Goal: Task Accomplishment & Management: Manage account settings

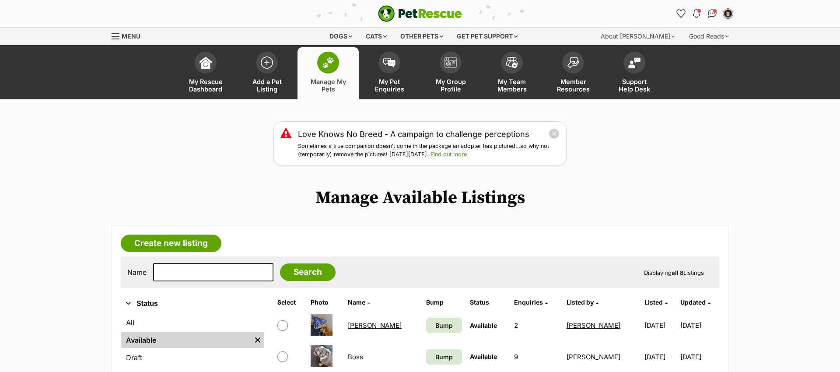
click at [323, 69] on span at bounding box center [328, 63] width 22 height 22
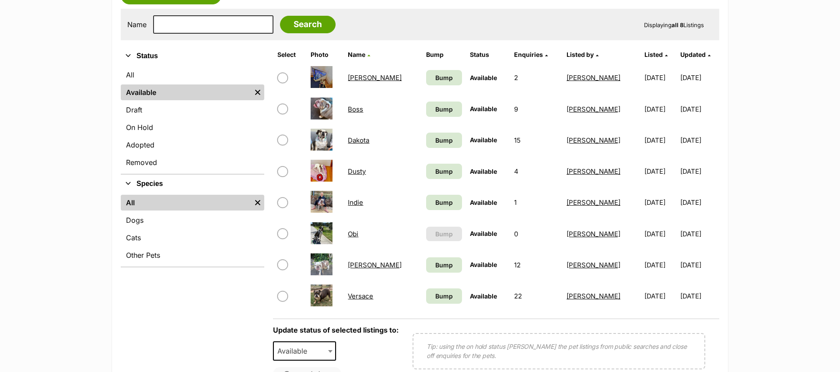
scroll to position [257, 0]
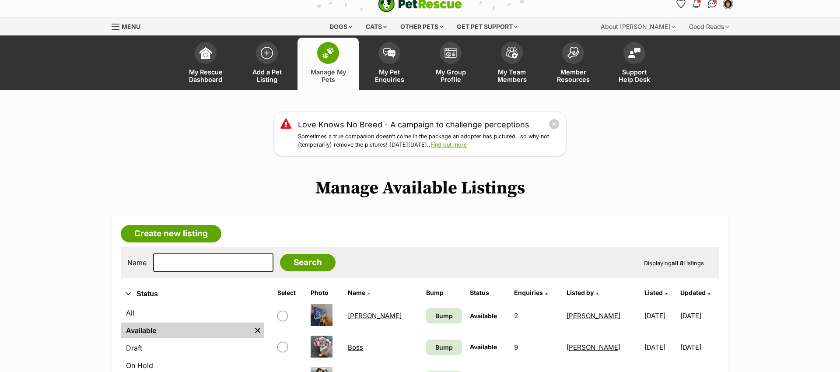
scroll to position [11, 0]
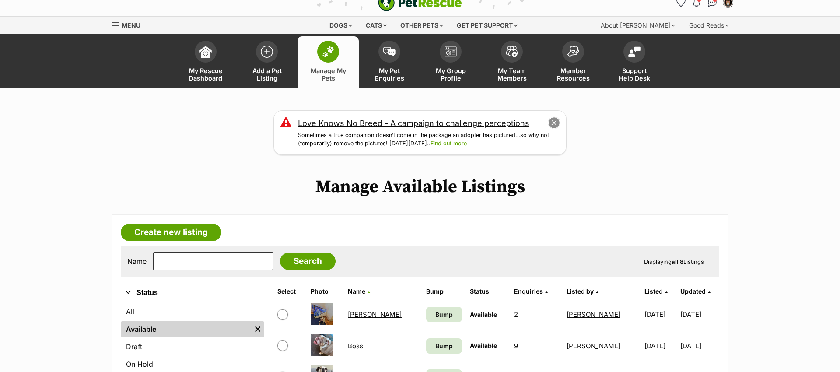
click at [551, 124] on button "close" at bounding box center [554, 123] width 12 height 12
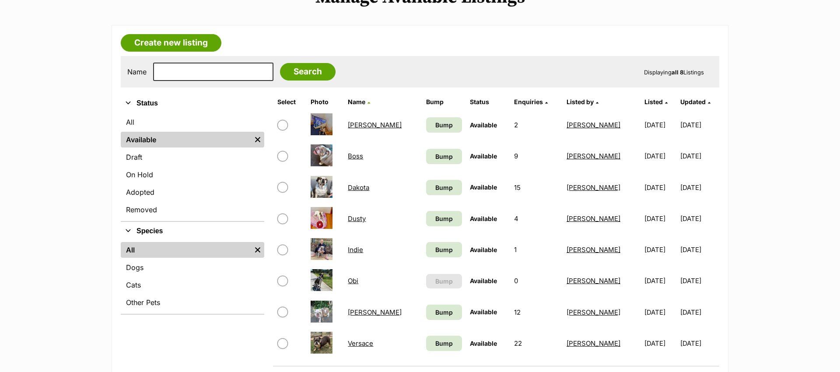
scroll to position [123, 0]
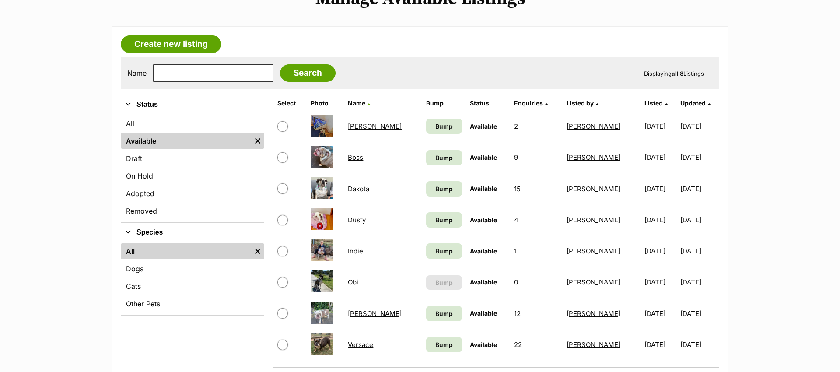
click at [358, 283] on link "Obi" at bounding box center [353, 282] width 11 height 8
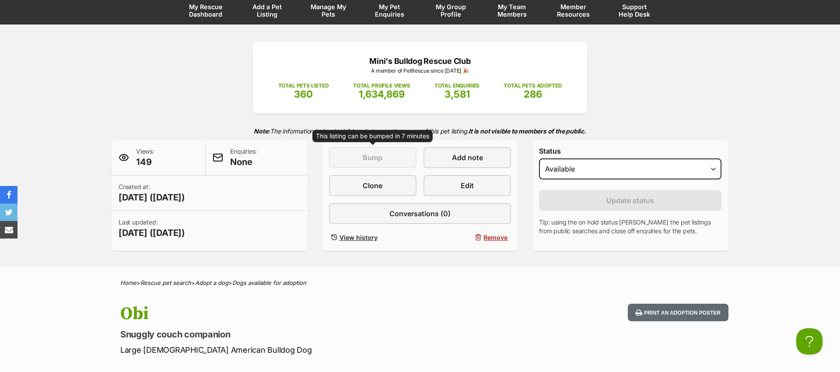
scroll to position [96, 0]
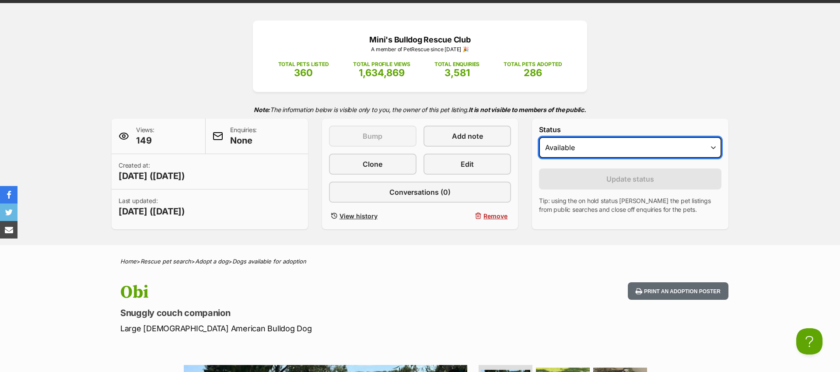
click at [607, 149] on select "Draft Available On hold Adopted" at bounding box center [630, 147] width 182 height 21
select select "on_hold"
click at [539, 137] on select "Draft Available On hold Adopted" at bounding box center [630, 147] width 182 height 21
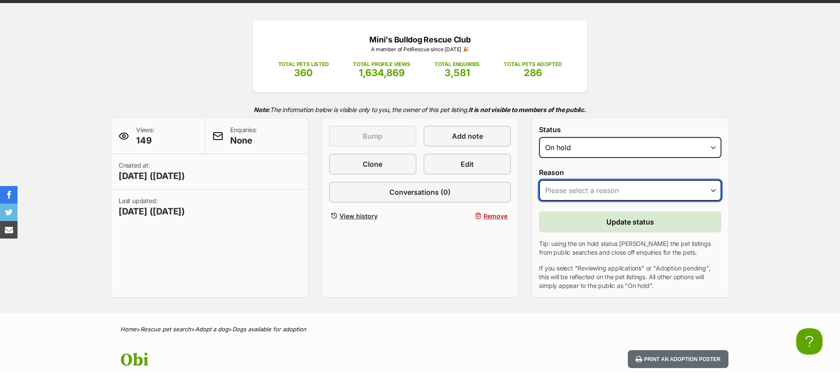
click at [579, 188] on select "Please select a reason Medical reasons Reviewing applications Adoption pending …" at bounding box center [630, 190] width 182 height 21
select select "other"
click at [539, 180] on select "Please select a reason Medical reasons Reviewing applications Adoption pending …" at bounding box center [630, 190] width 182 height 21
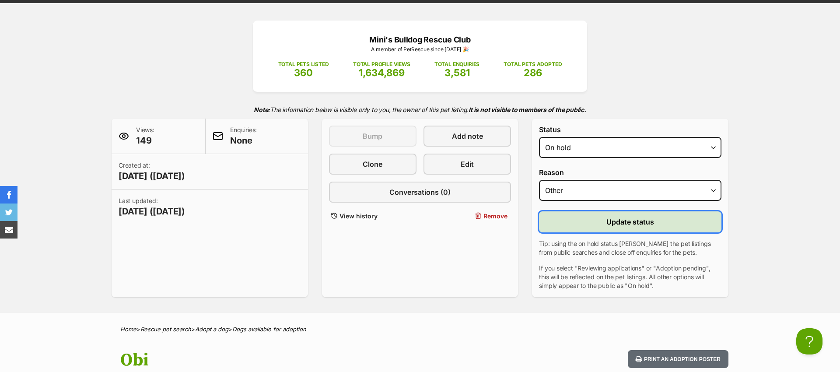
click at [606, 224] on button "Update status" at bounding box center [630, 221] width 182 height 21
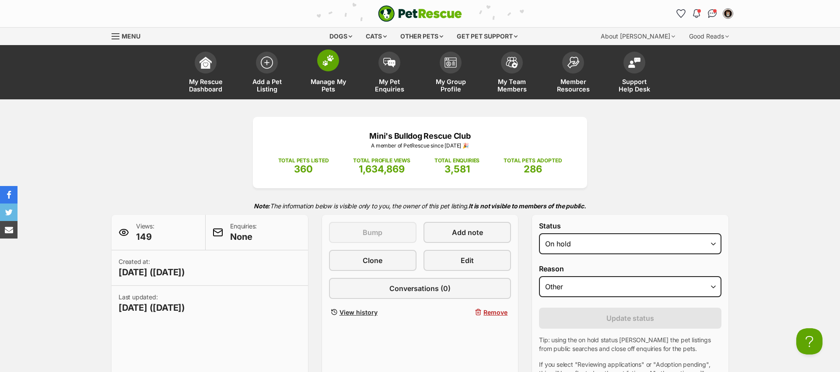
click at [323, 68] on span at bounding box center [328, 60] width 22 height 22
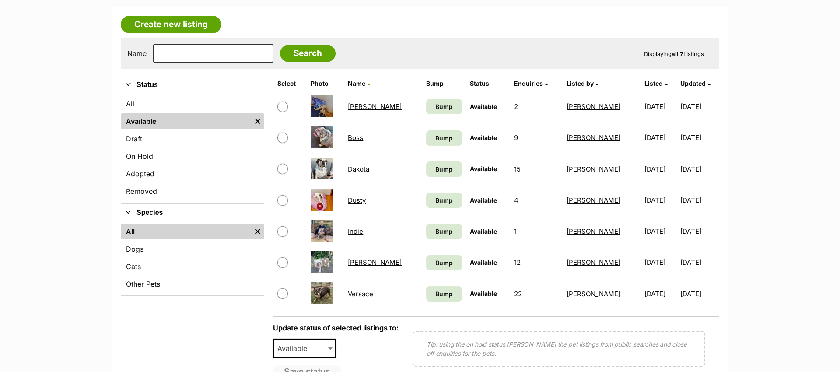
scroll to position [114, 0]
